Goal: Find specific page/section: Find specific page/section

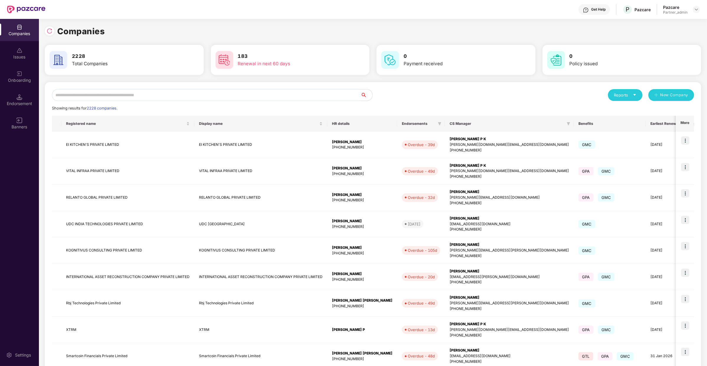
click at [116, 94] on input "text" at bounding box center [206, 95] width 309 height 12
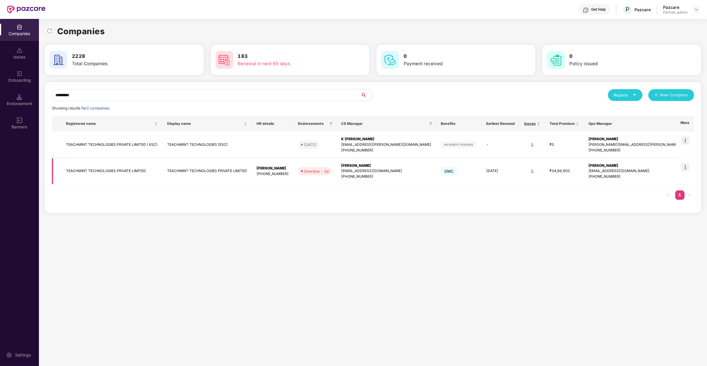
type input "*********"
click at [688, 167] on img at bounding box center [685, 167] width 8 height 8
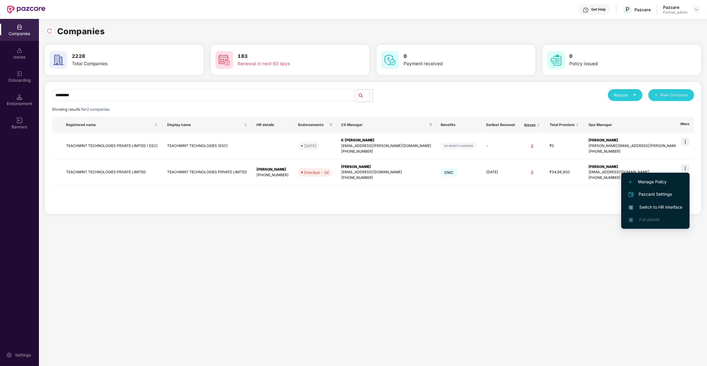
click at [673, 208] on span "Switch to HR interface" at bounding box center [656, 207] width 54 height 6
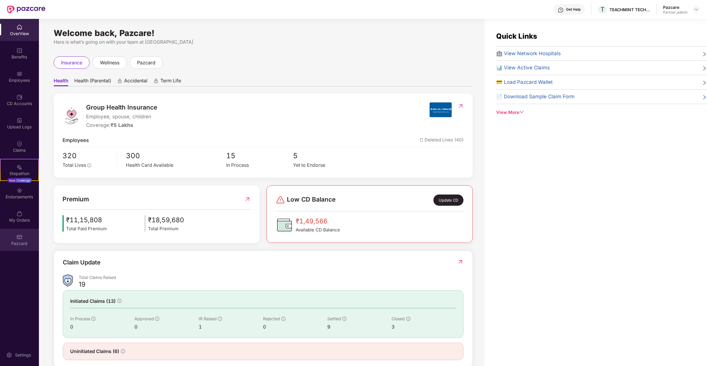
click at [14, 231] on div "Pazcard" at bounding box center [19, 240] width 39 height 22
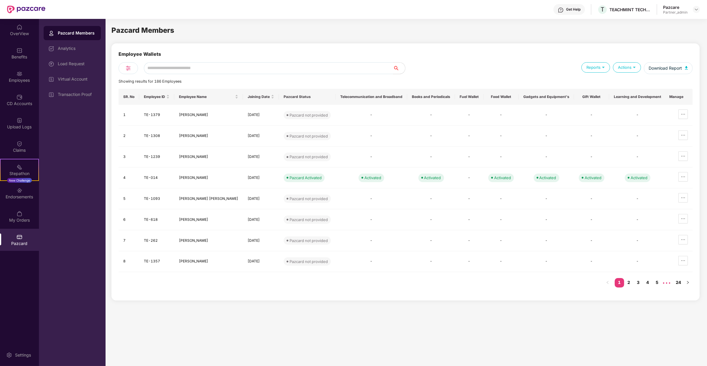
click at [95, 81] on div "Virtual Account" at bounding box center [72, 79] width 57 height 14
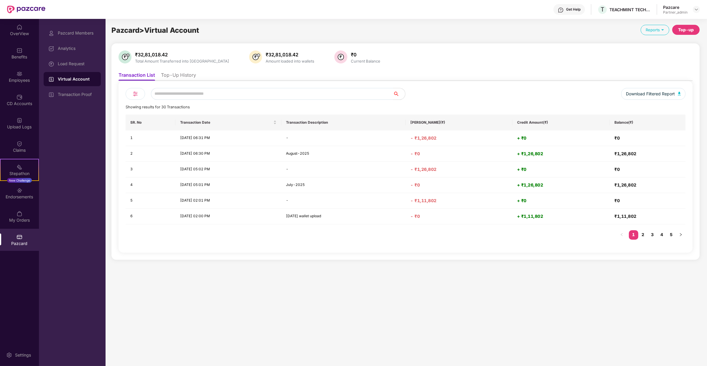
click at [193, 64] on div "₹32,81,018.42 Total Amount Transferred into VA ₹32,81,018.42 Amount loaded into…" at bounding box center [406, 151] width 574 height 202
click at [186, 74] on li "Top-Up History" at bounding box center [178, 76] width 35 height 9
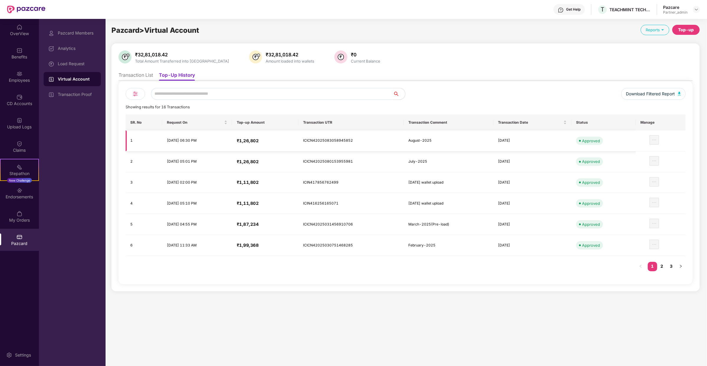
click at [268, 144] on td "₹1,26,802" at bounding box center [265, 140] width 67 height 21
click at [278, 361] on div "Pazcard > Virtual Account Reports Top-up ₹32,81,018.42 Total Amount Transferred…" at bounding box center [406, 191] width 600 height 345
